Goal: Navigation & Orientation: Find specific page/section

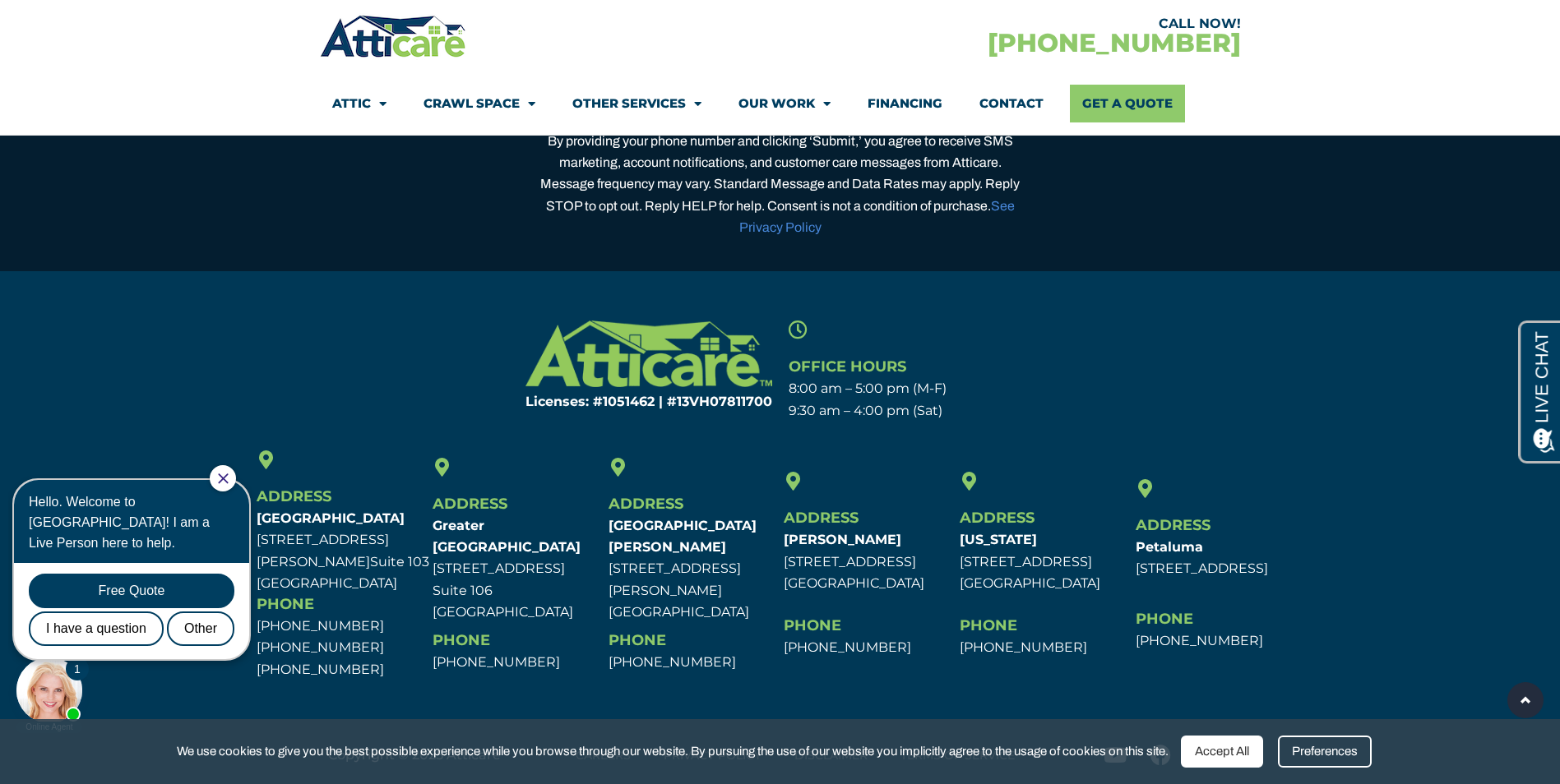
scroll to position [5228, 0]
click at [228, 475] on icon "Close Chat" at bounding box center [223, 478] width 10 height 10
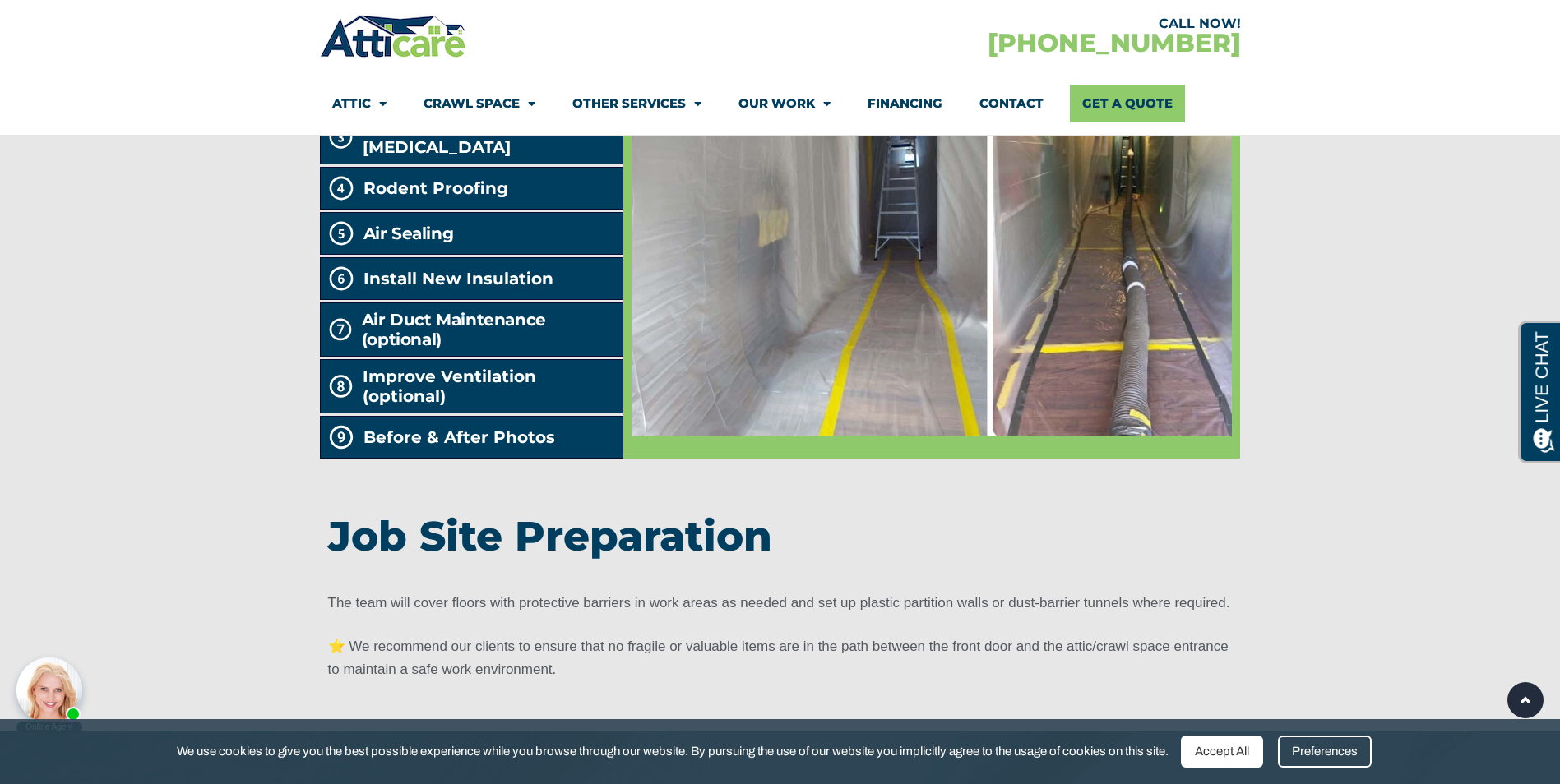
scroll to position [2820, 0]
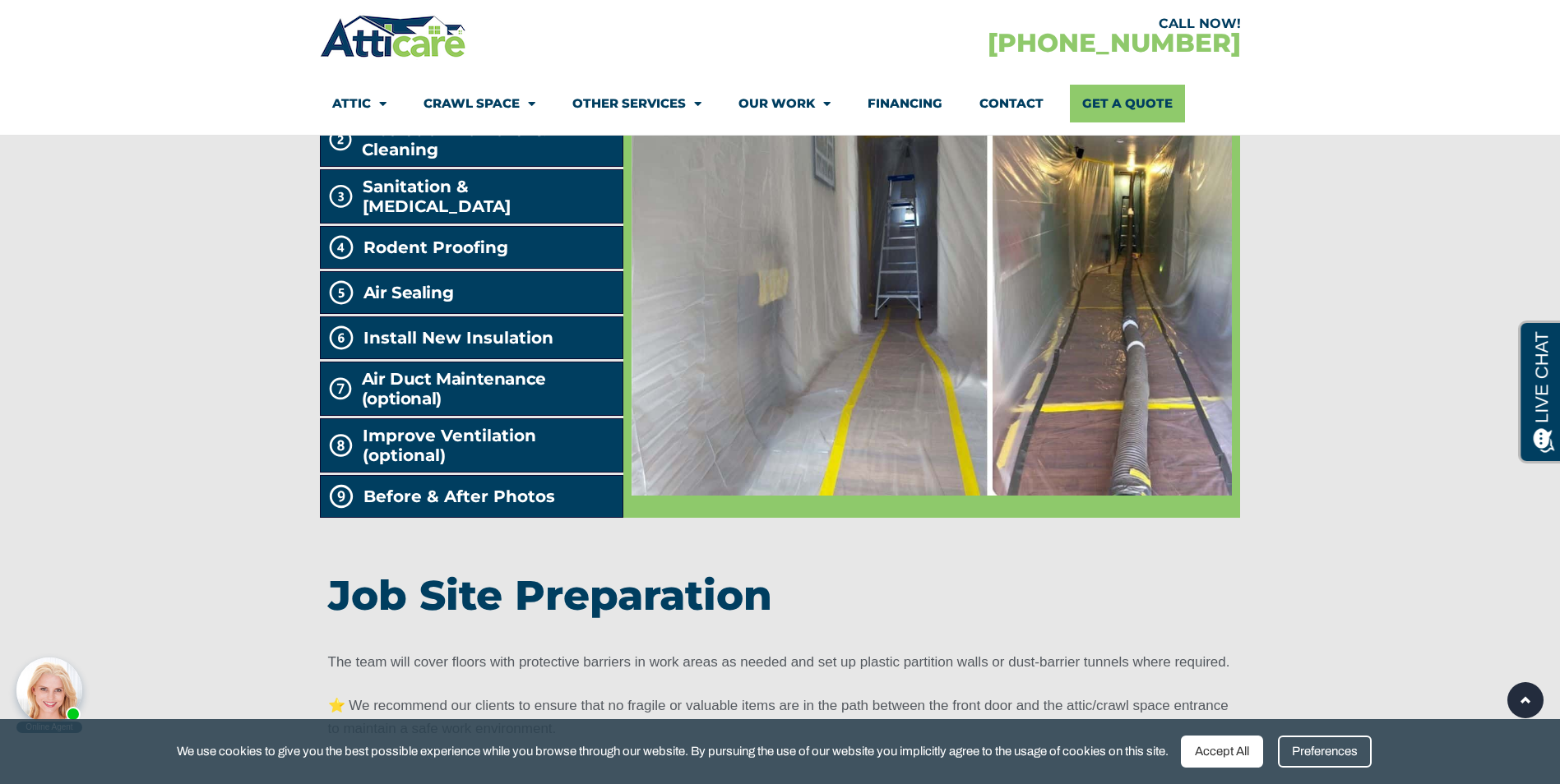
click at [988, 97] on link "Contact" at bounding box center [1012, 104] width 64 height 38
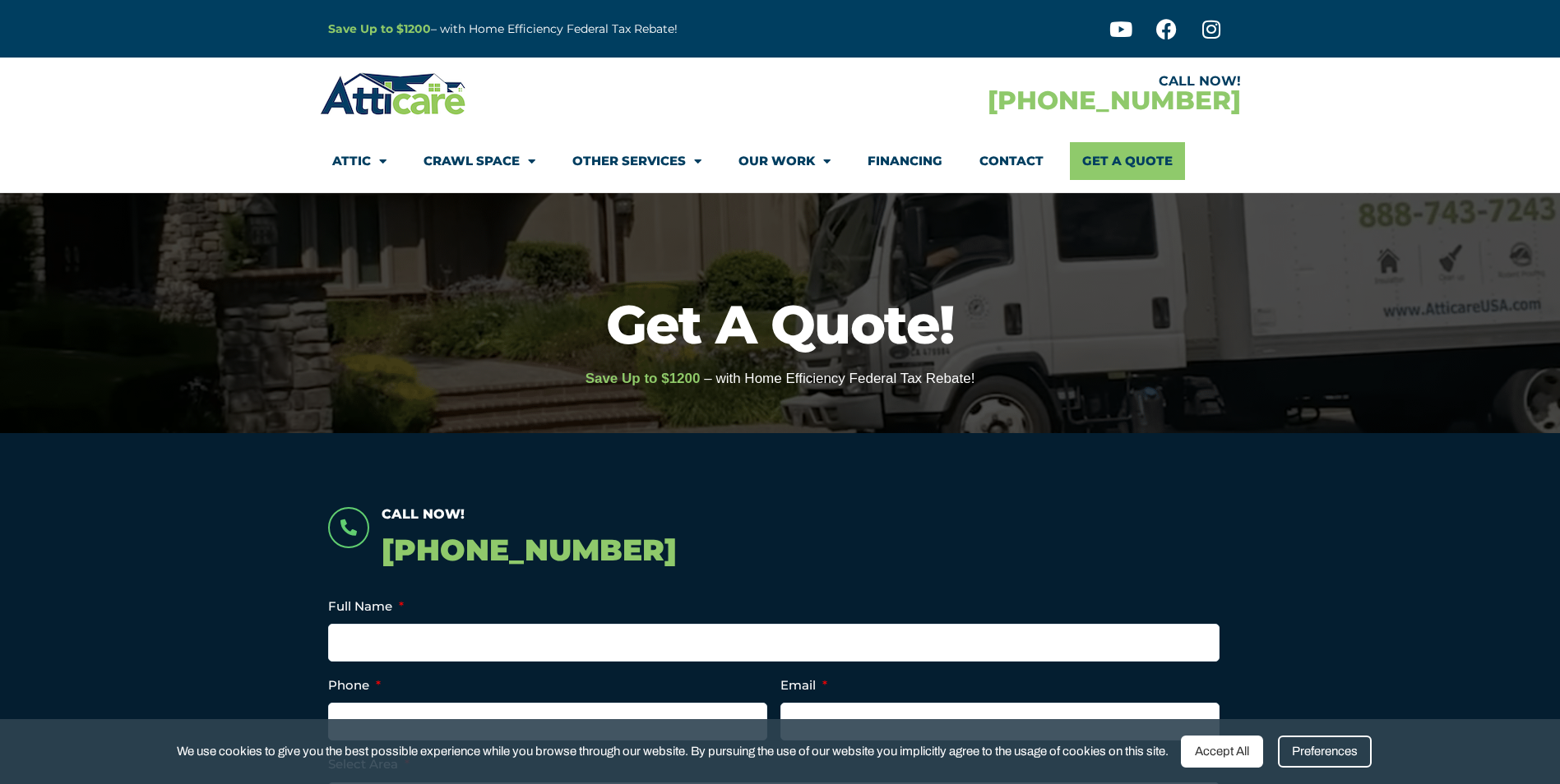
click at [911, 160] on link "Financing" at bounding box center [905, 161] width 75 height 38
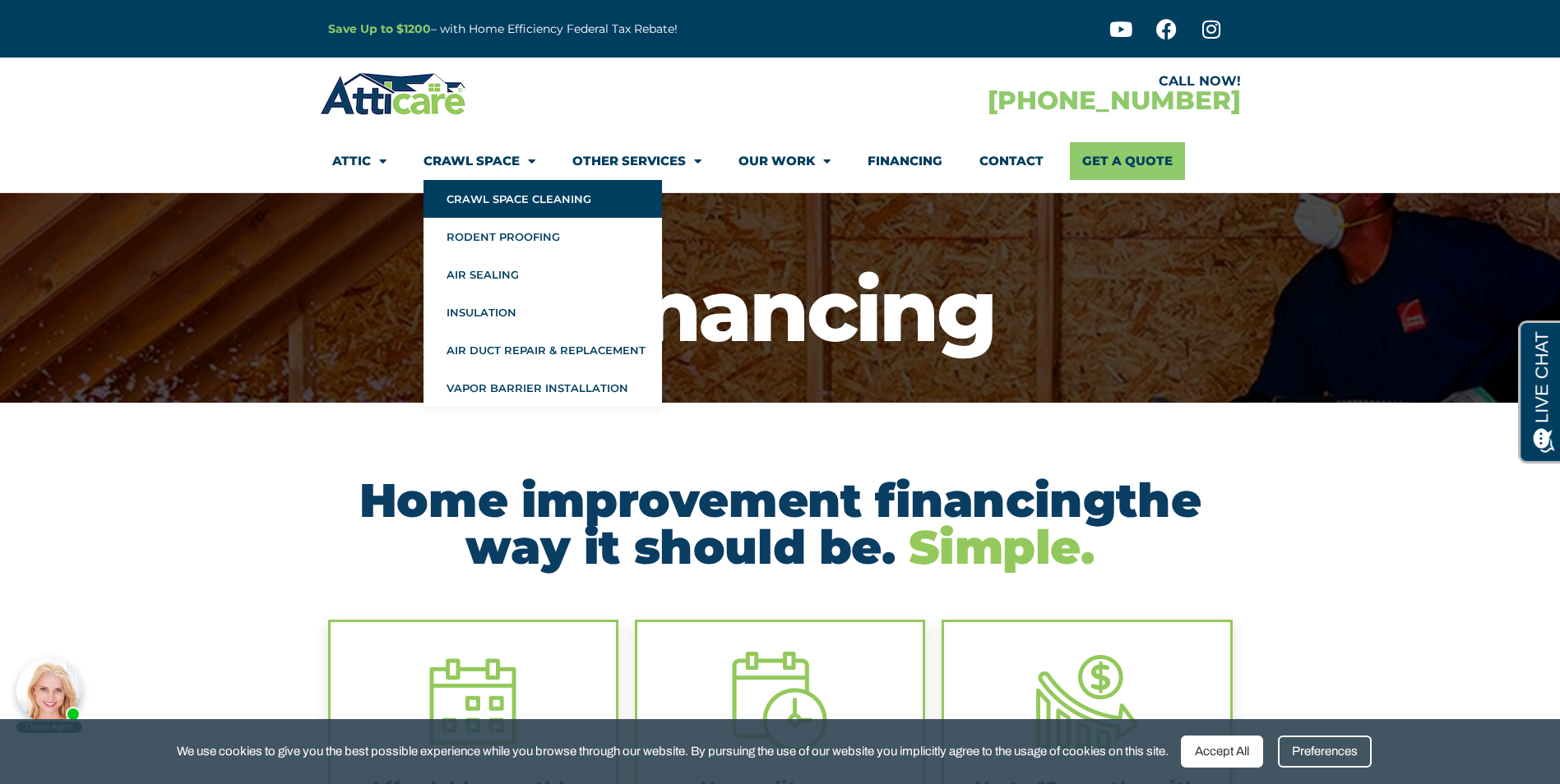
click at [587, 195] on link "Crawl Space Cleaning" at bounding box center [543, 198] width 239 height 38
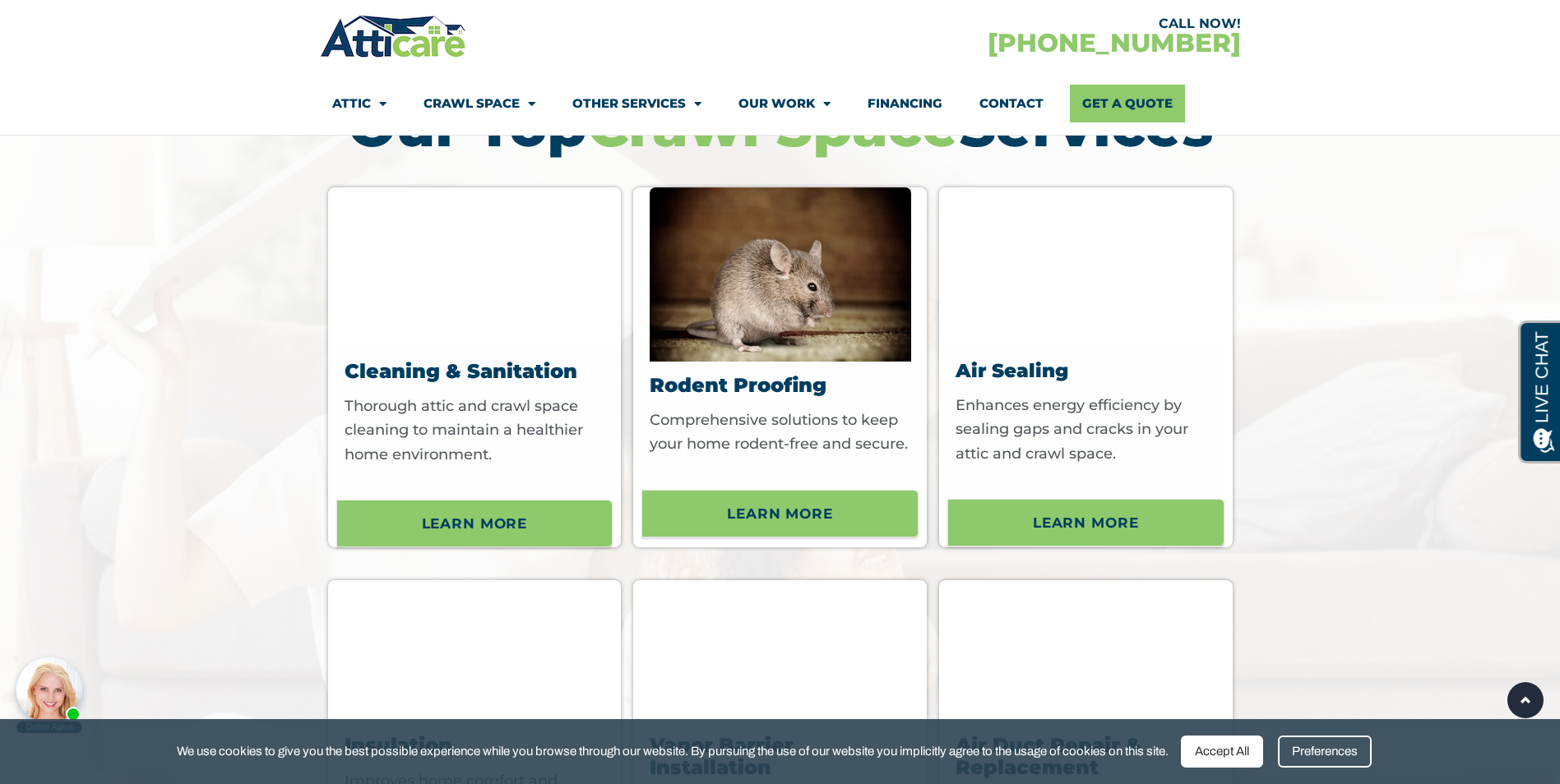
scroll to position [4603, 0]
